Goal: Task Accomplishment & Management: Complete application form

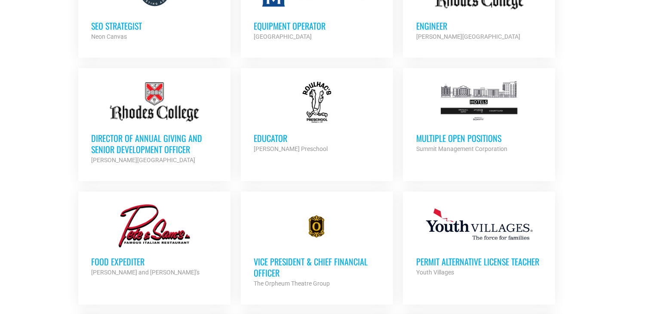
scroll to position [682, 0]
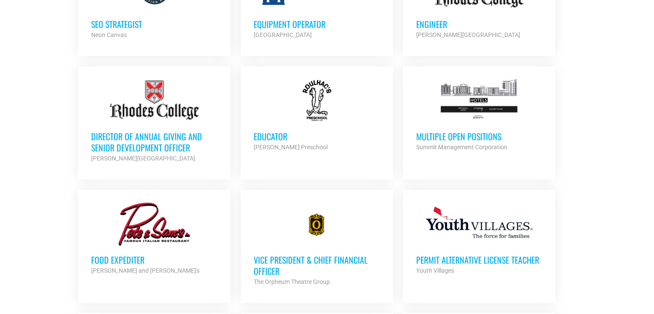
click at [443, 126] on div "Multiple Open Positions Summit Management Corporation Partner Org" at bounding box center [479, 137] width 126 height 30
click at [444, 135] on h3 "Multiple Open Positions" at bounding box center [479, 136] width 126 height 11
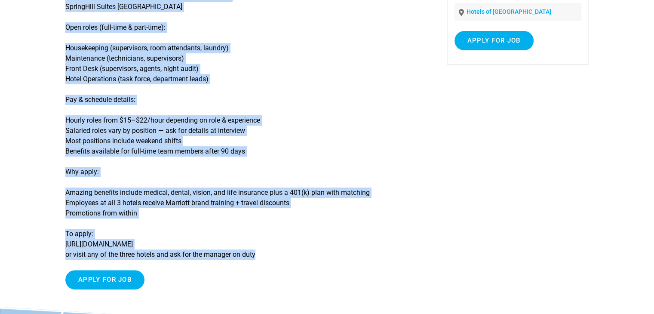
scroll to position [169, 0]
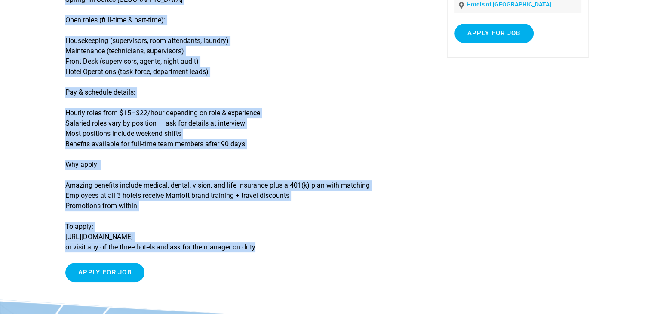
drag, startPoint x: 62, startPoint y: 105, endPoint x: 268, endPoint y: 248, distance: 251.9
click at [268, 248] on article "Multiple Open Positions Multiple roles open in Housekeeping, Maintenance, Front…" at bounding box center [327, 92] width 654 height 413
copy div "Multiple roles open in Housekeeping, Maintenance, Front Desk & Operations The H…"
